Goal: Transaction & Acquisition: Book appointment/travel/reservation

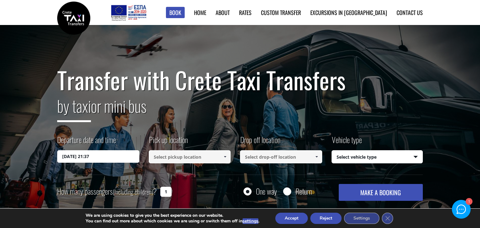
click at [110, 157] on input "27/09/2025 21:37" at bounding box center [98, 156] width 82 height 13
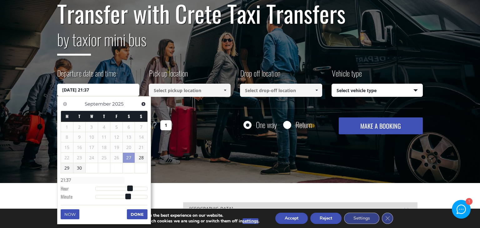
scroll to position [68, 0]
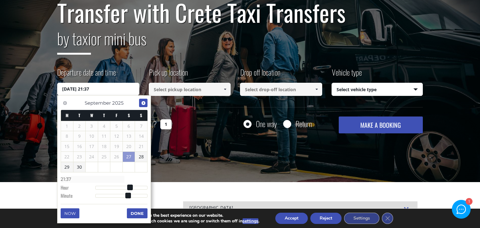
click at [145, 101] on span "Next" at bounding box center [143, 103] width 5 height 5
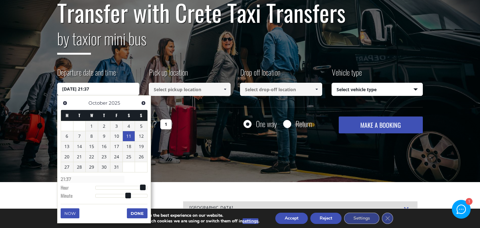
click at [129, 134] on link "11" at bounding box center [129, 136] width 12 height 10
click at [98, 187] on span at bounding box center [96, 188] width 6 height 6
click at [103, 188] on div at bounding box center [121, 188] width 52 height 4
type input "11/10/2025 04:00"
type input "04:00"
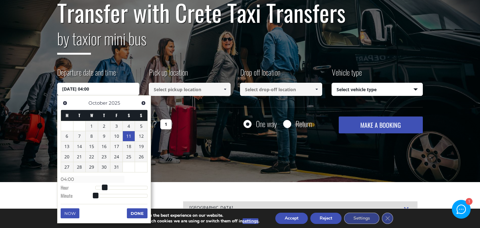
click at [118, 186] on div at bounding box center [121, 188] width 52 height 4
type input "11/10/2025 10:00"
type input "10:00"
click at [124, 188] on div at bounding box center [121, 188] width 52 height 4
type input "11/10/2025 13:00"
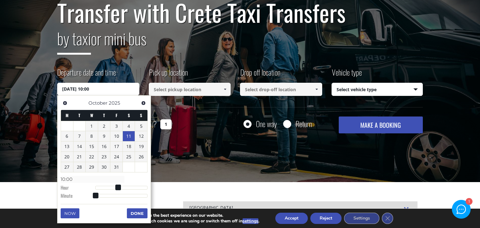
type input "13:00"
click at [140, 186] on div at bounding box center [121, 188] width 52 height 4
type input "11/10/2025 20:00"
type input "20:00"
click at [134, 186] on div at bounding box center [121, 188] width 52 height 4
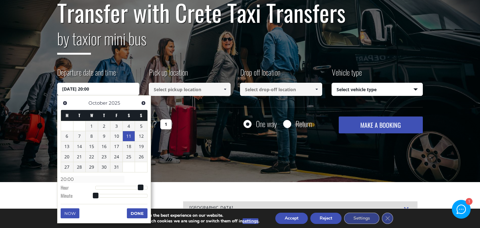
type input "11/10/2025 17:00"
type input "17:00"
click at [129, 186] on div at bounding box center [121, 188] width 52 height 4
type input "11/10/2025 15:00"
type input "15:00"
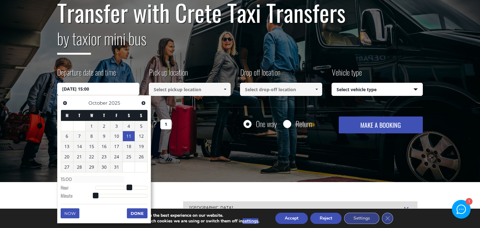
click at [133, 186] on div at bounding box center [121, 188] width 52 height 4
type input "11/10/2025 16:00"
type input "16:00"
click at [135, 186] on div at bounding box center [121, 188] width 52 height 4
type input "11/10/2025 18:00"
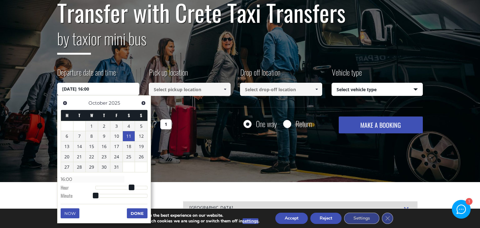
type input "18:00"
click at [111, 91] on input "11/10/2025 18:00" at bounding box center [98, 89] width 82 height 13
click at [96, 88] on input "11/10/2025 18:00" at bounding box center [98, 89] width 82 height 13
click at [133, 188] on span at bounding box center [136, 188] width 6 height 6
click at [132, 188] on div at bounding box center [121, 188] width 52 height 4
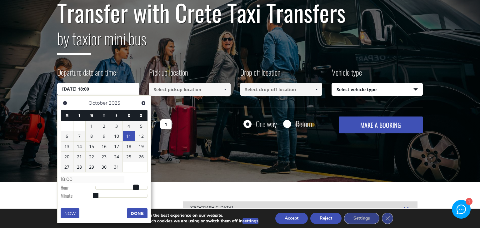
type input "11/10/2025 16:00"
type input "16:00"
click at [136, 188] on div at bounding box center [121, 188] width 52 height 4
type input "11/10/2025 18:00"
type input "18:00"
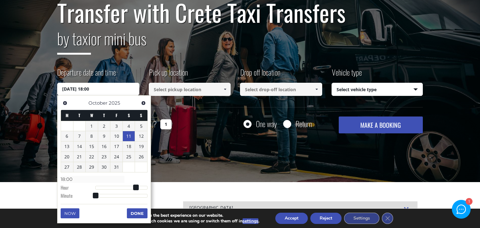
click at [133, 188] on div at bounding box center [121, 188] width 52 height 4
type input "11/10/2025 16:00"
type input "16:00"
click at [117, 195] on div at bounding box center [121, 196] width 52 height 4
type input "11/10/2025 16:24"
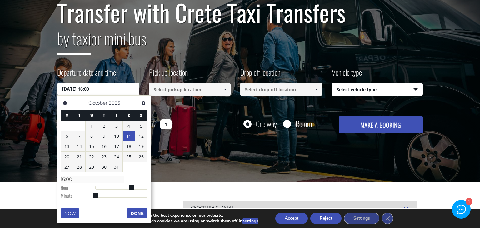
type input "16:24"
click at [132, 195] on div at bounding box center [121, 196] width 52 height 4
type input "11/10/2025 16:42"
type input "16:42"
click at [136, 195] on div at bounding box center [121, 196] width 52 height 4
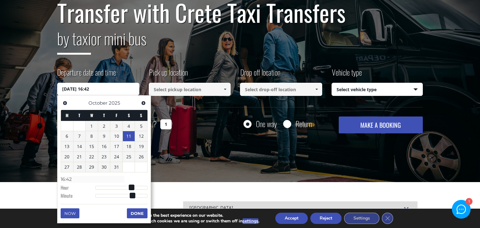
type input "11/10/2025 16:46"
type input "16:46"
click at [139, 195] on div at bounding box center [121, 196] width 52 height 4
type input "11/10/2025 16:49"
type input "16:49"
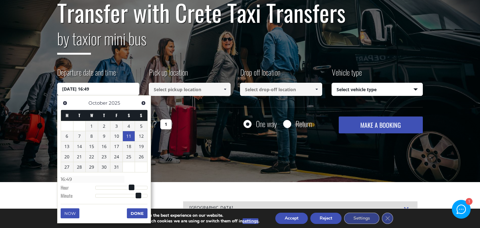
click at [140, 214] on button "Done" at bounding box center [137, 214] width 21 height 10
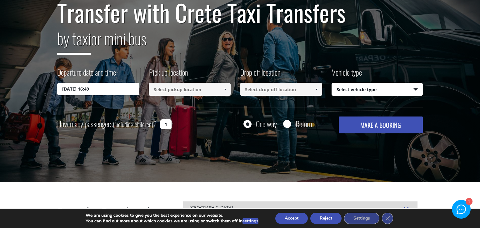
click at [212, 89] on input at bounding box center [190, 89] width 82 height 13
click at [223, 88] on span at bounding box center [225, 89] width 5 height 5
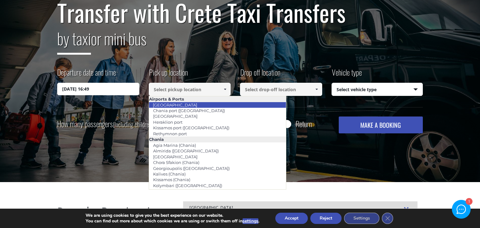
click at [174, 106] on link "[GEOGRAPHIC_DATA]" at bounding box center [175, 105] width 53 height 9
type input "[GEOGRAPHIC_DATA]"
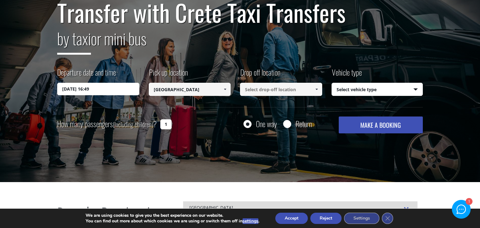
click at [295, 91] on input at bounding box center [281, 89] width 82 height 13
click at [317, 89] on span at bounding box center [316, 89] width 5 height 5
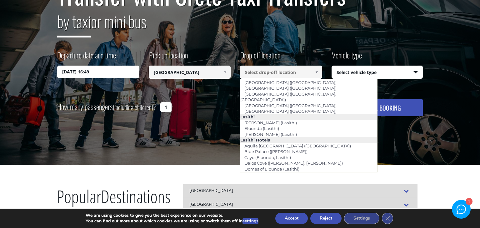
scroll to position [836, 0]
type input "Plakias ([GEOGRAPHIC_DATA])"
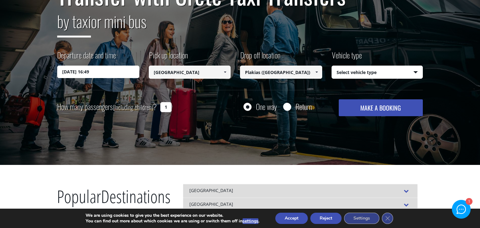
click at [368, 70] on select "Select vehicle type Taxi (4 passengers) Mercedes E Class Mini Van (7 passengers…" at bounding box center [377, 72] width 91 height 13
select select "540"
click at [332, 66] on select "Select vehicle type Taxi (4 passengers) Mercedes E Class Mini Van (7 passengers…" at bounding box center [377, 72] width 91 height 13
click at [287, 104] on input "Return" at bounding box center [287, 107] width 8 height 8
radio input "true"
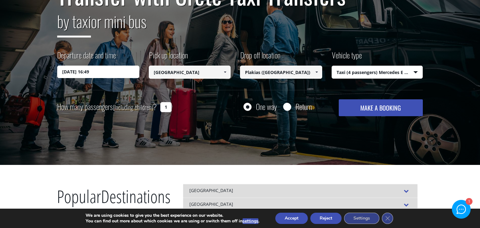
type input "Plakias ([GEOGRAPHIC_DATA])"
type input "[GEOGRAPHIC_DATA]"
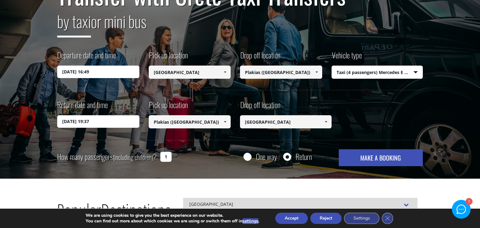
click at [116, 123] on input "28/09/2025 19:37" at bounding box center [98, 121] width 82 height 13
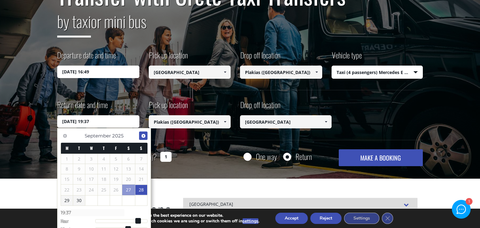
click at [142, 132] on link "Next" at bounding box center [143, 136] width 8 height 8
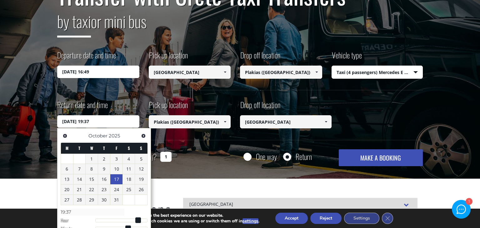
click at [113, 181] on link "17" at bounding box center [116, 179] width 12 height 10
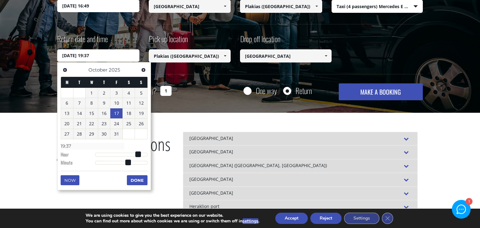
scroll to position [156, 0]
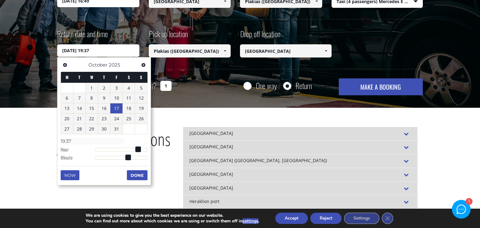
click at [144, 149] on div at bounding box center [121, 150] width 52 height 4
type input "17/10/2025 21:37"
type input "21:37"
click at [148, 149] on div "Previous Next October 2025 M T W T F S S 1 2 3 4 5 6 7 8 9 10 11 12 13 14 15 16…" at bounding box center [104, 121] width 94 height 128
click at [146, 149] on div at bounding box center [121, 150] width 52 height 4
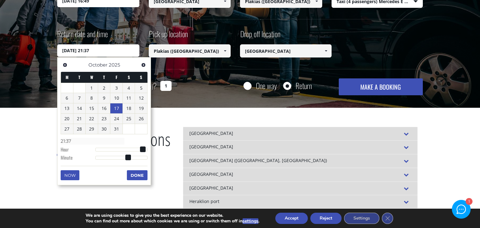
type input "17/10/2025 22:37"
type input "22:37"
click at [135, 158] on div at bounding box center [121, 158] width 52 height 4
type input "17/10/2025 22:45"
type input "22:45"
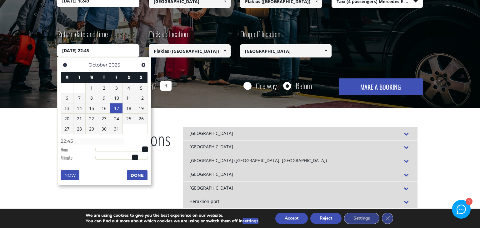
click at [130, 177] on button "Done" at bounding box center [137, 175] width 21 height 10
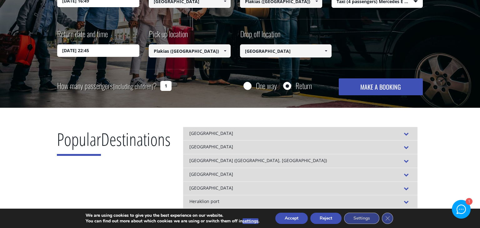
click at [411, 84] on button "MAKE A BOOKING" at bounding box center [381, 86] width 84 height 17
